Goal: Information Seeking & Learning: Learn about a topic

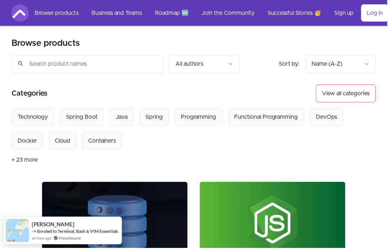
click at [61, 12] on link "Browse products" at bounding box center [57, 12] width 56 height 17
click at [370, 10] on link "Log in" at bounding box center [377, 12] width 28 height 17
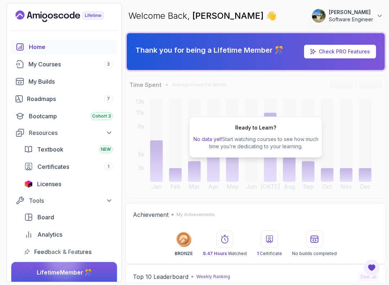
click at [316, 49] on icon at bounding box center [313, 52] width 6 height 6
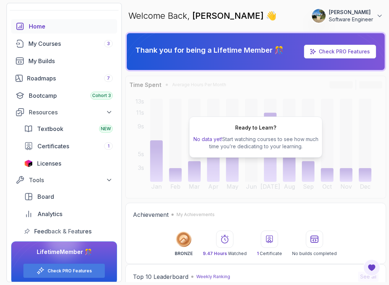
scroll to position [20, 0]
click at [27, 243] on icon at bounding box center [31, 262] width 38 height 40
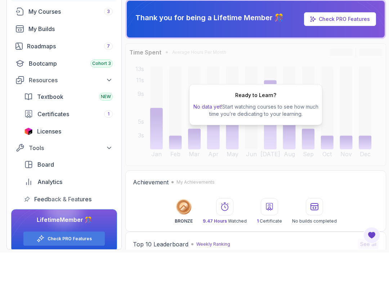
scroll to position [7, 0]
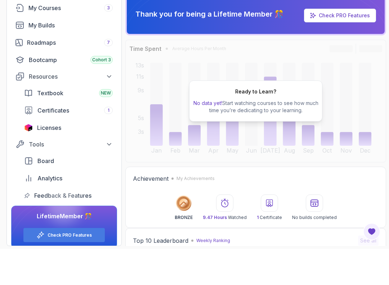
click at [40, 267] on icon at bounding box center [40, 271] width 8 height 8
click at [221, 136] on span "No data yet!" at bounding box center [207, 139] width 29 height 6
click at [152, 117] on div "Ready to Learn? No data yet! Start watching courses to see how much time you’re…" at bounding box center [255, 137] width 261 height 122
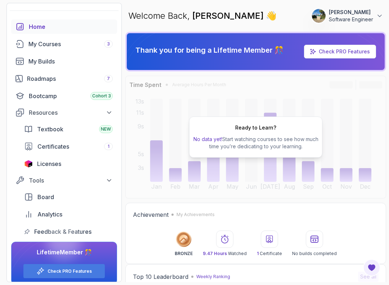
click at [339, 15] on p "Dario Fulci" at bounding box center [351, 12] width 44 height 7
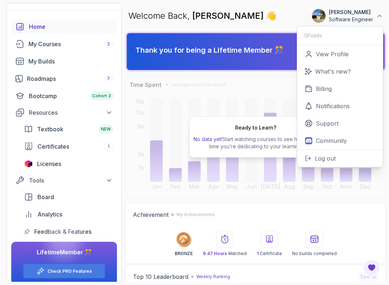
click at [245, 90] on div "Ready to Learn? No data yet! Start watching courses to see how much time you’re…" at bounding box center [255, 137] width 261 height 122
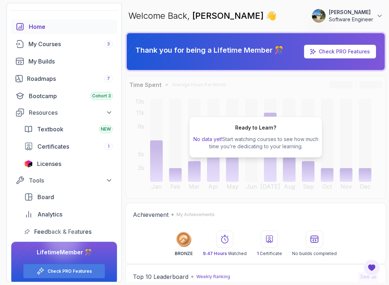
click at [324, 50] on link "Check PRO Features" at bounding box center [344, 51] width 51 height 6
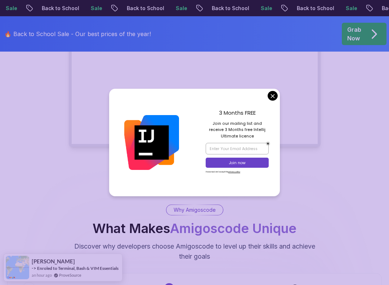
scroll to position [156, 0]
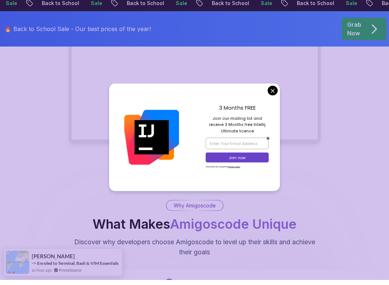
click at [272, 94] on video at bounding box center [195, 82] width 252 height 129
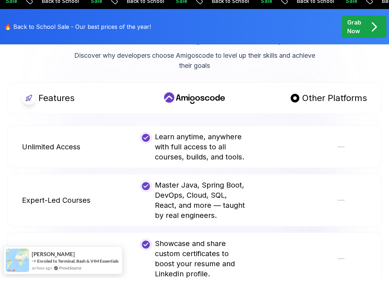
scroll to position [344, 0]
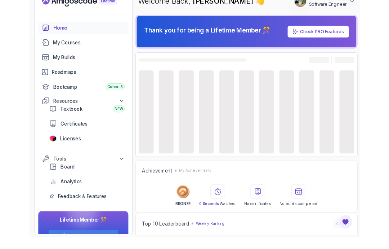
scroll to position [14, 0]
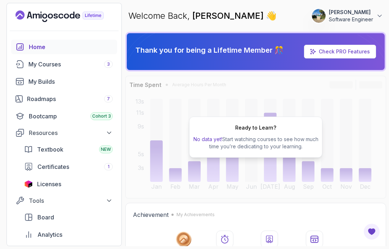
click at [35, 60] on div "My Courses 3" at bounding box center [70, 64] width 84 height 9
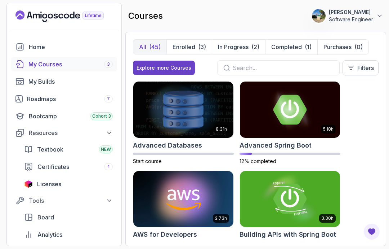
click at [155, 61] on button "Explore more Courses" at bounding box center [164, 68] width 62 height 14
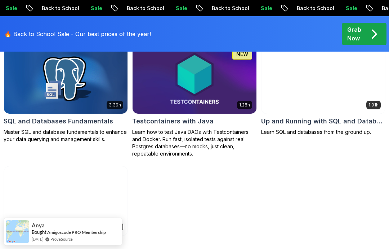
scroll to position [2007, 0]
